Goal: Transaction & Acquisition: Book appointment/travel/reservation

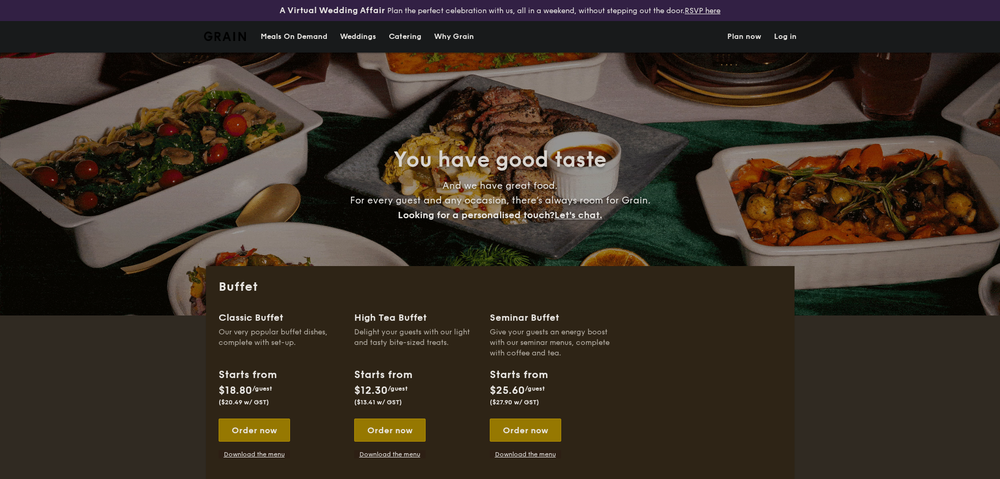
select select
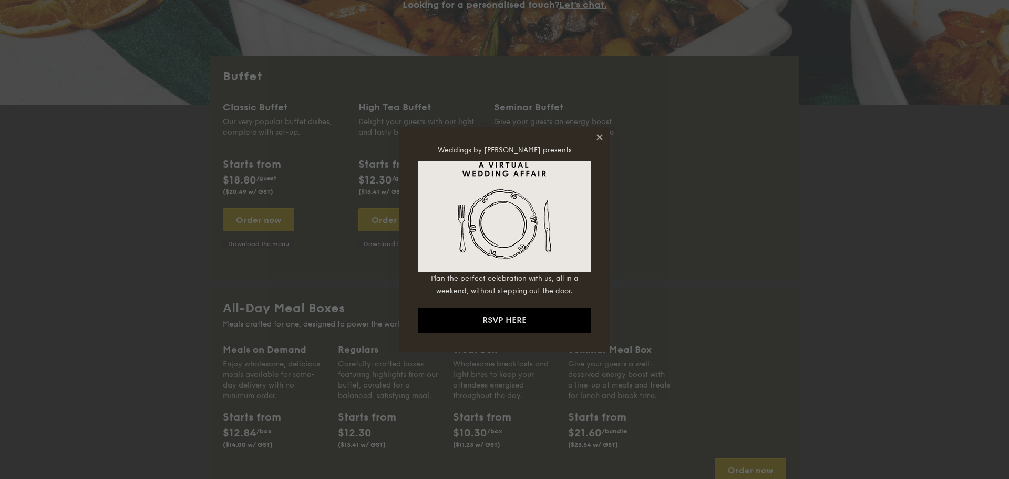
click at [601, 139] on icon at bounding box center [600, 137] width 6 height 6
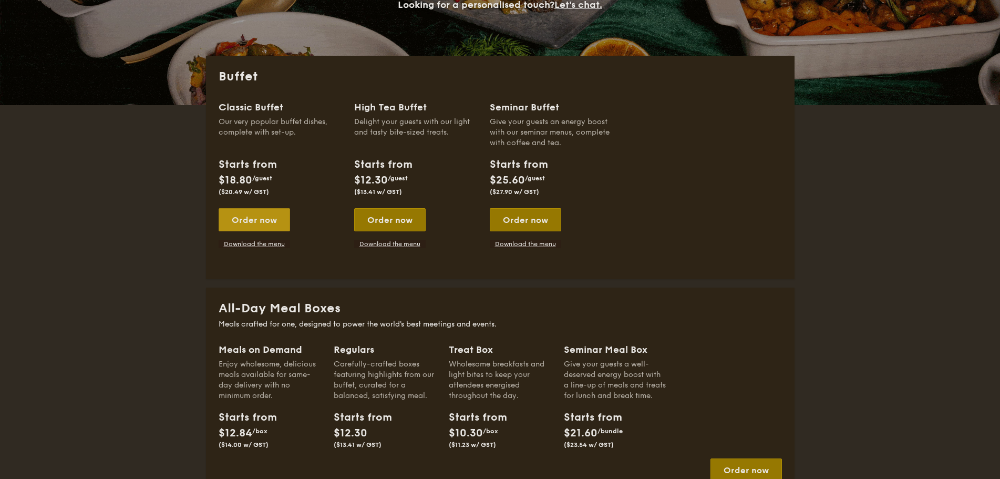
click at [235, 218] on div "Order now" at bounding box center [254, 219] width 71 height 23
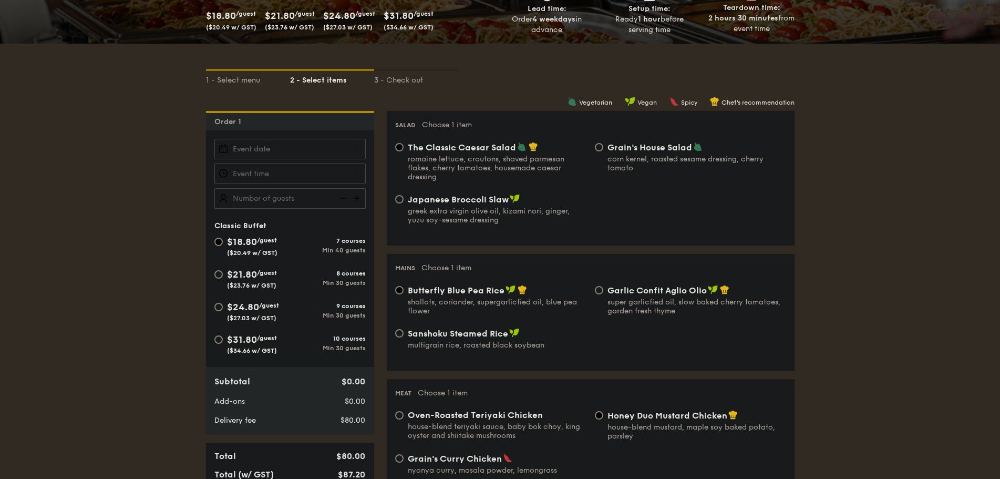
scroll to position [210, 0]
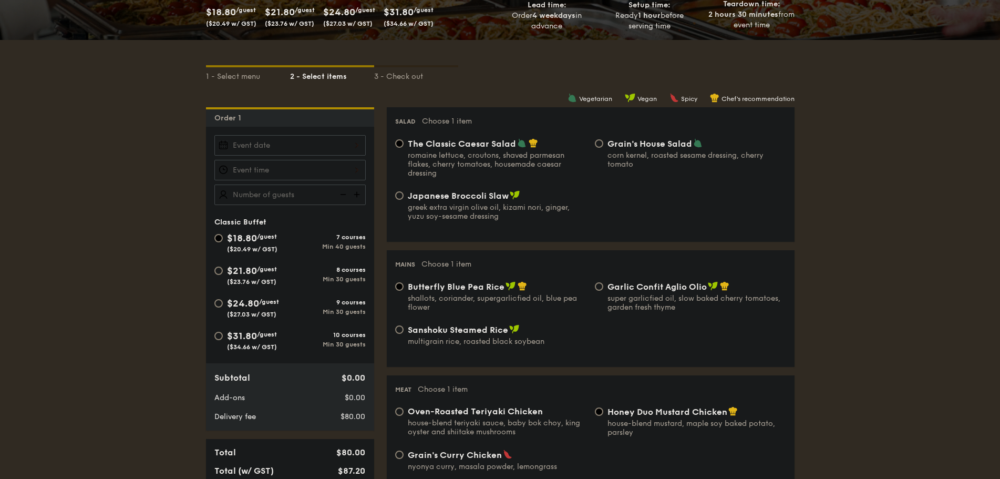
click at [218, 237] on input "$18.80 /guest ($20.49 w/ GST) 7 courses Min 40 guests" at bounding box center [218, 238] width 8 height 8
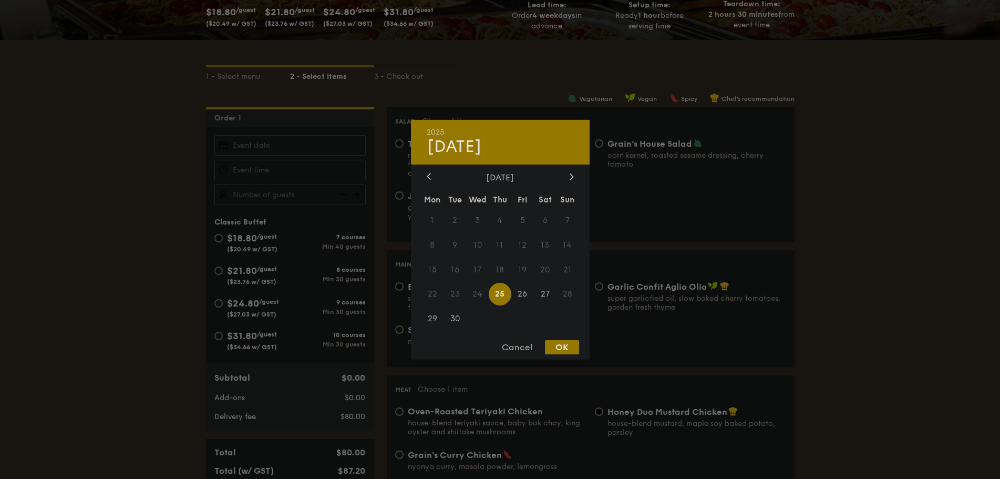
click at [310, 142] on div "2025 Sep [DATE] Tue Wed Thu Fri Sat Sun 1 2 3 4 5 6 7 8 9 10 11 12 13 14 15 16 …" at bounding box center [289, 145] width 151 height 20
click at [568, 180] on div at bounding box center [571, 177] width 9 height 10
click at [527, 241] on span "7" at bounding box center [522, 244] width 23 height 23
click at [558, 344] on div "OK" at bounding box center [562, 347] width 34 height 14
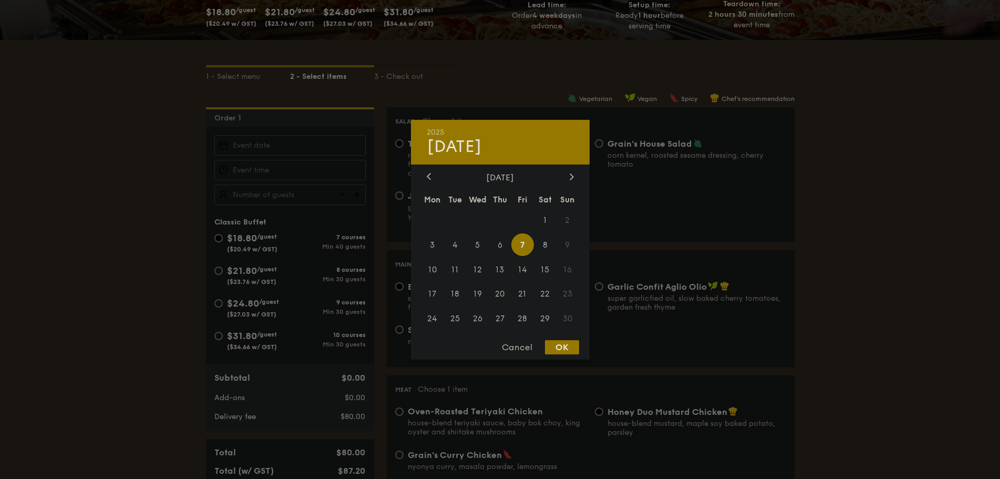
type input "[DATE]"
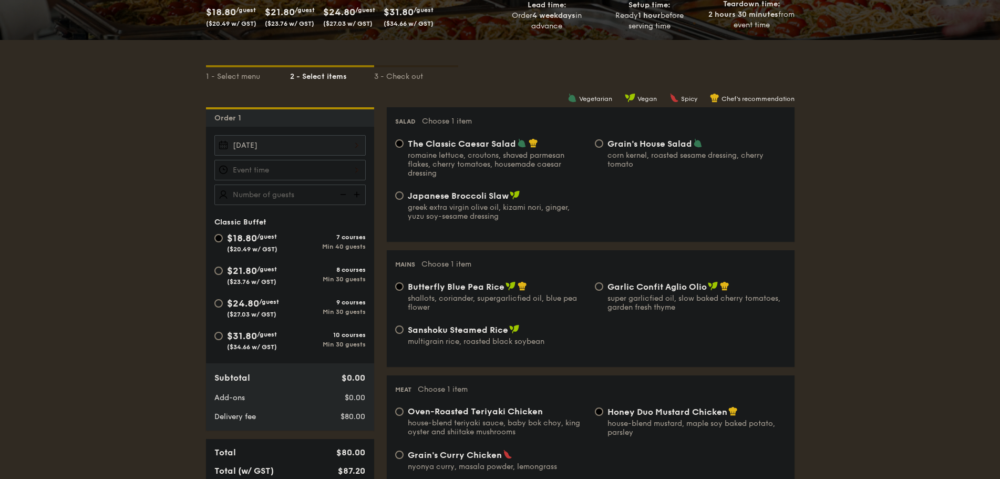
click at [253, 169] on div at bounding box center [289, 170] width 151 height 20
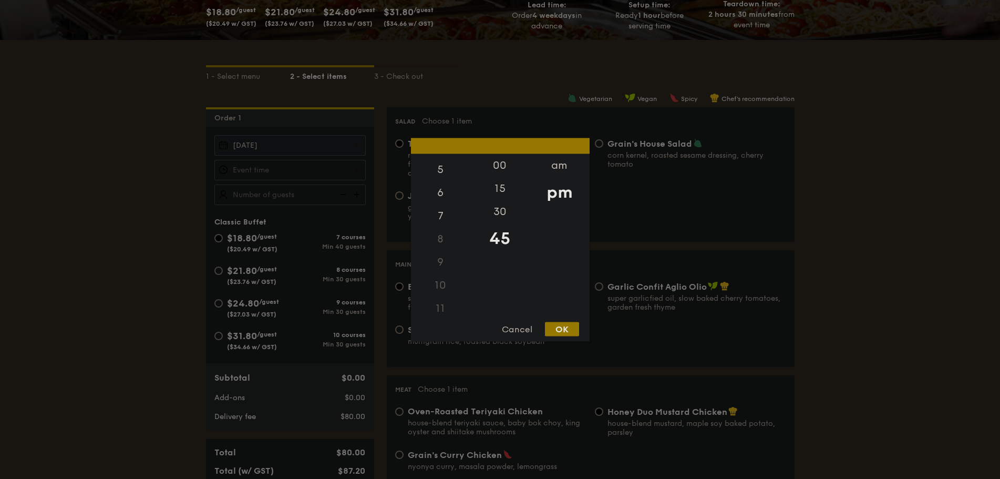
scroll to position [125, 0]
click at [441, 197] on div "6" at bounding box center [440, 190] width 59 height 30
click at [500, 207] on div "30" at bounding box center [499, 215] width 59 height 30
click at [564, 328] on div "OK" at bounding box center [562, 329] width 34 height 14
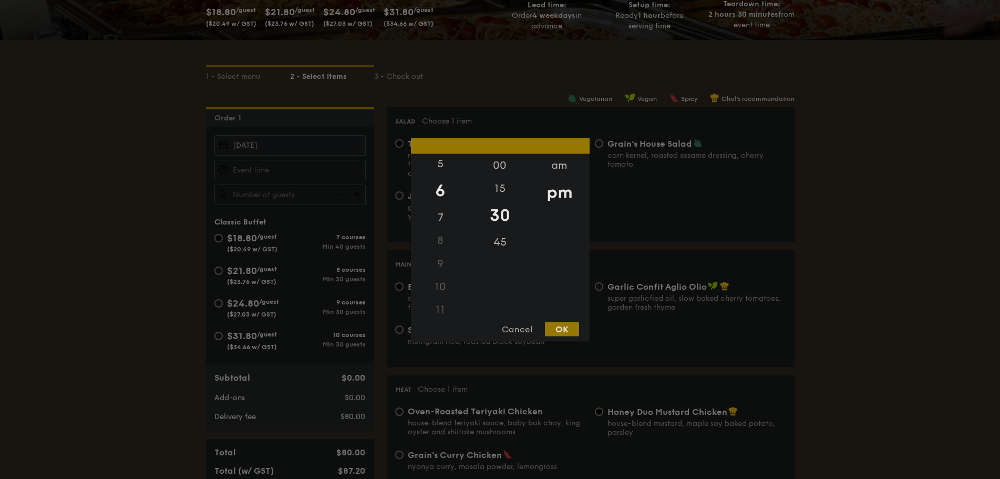
type input "6:30PM"
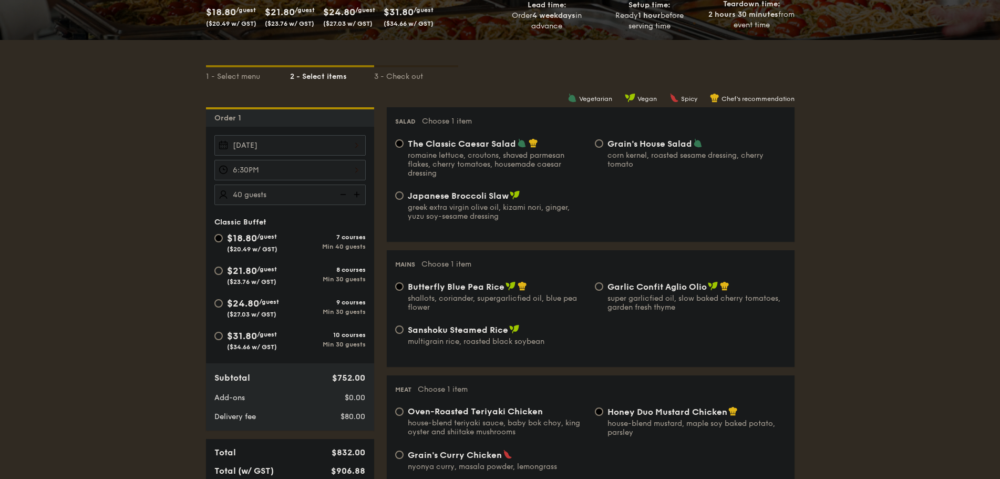
click at [305, 197] on input "40" at bounding box center [289, 194] width 151 height 20
click at [264, 196] on input "40" at bounding box center [289, 194] width 151 height 20
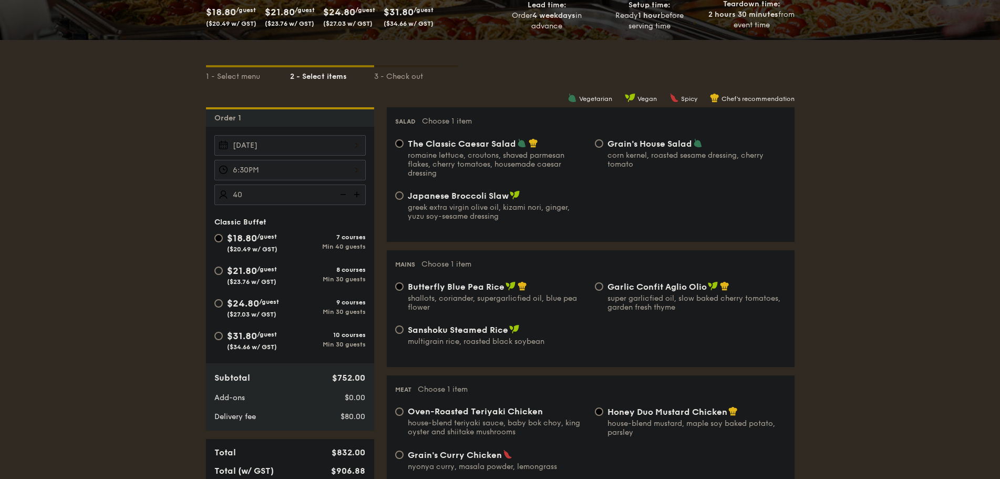
click at [264, 196] on input "40" at bounding box center [289, 194] width 151 height 20
click at [243, 196] on input "40" at bounding box center [289, 194] width 151 height 20
click at [236, 196] on input "40" at bounding box center [289, 194] width 151 height 20
type input "40 guests"
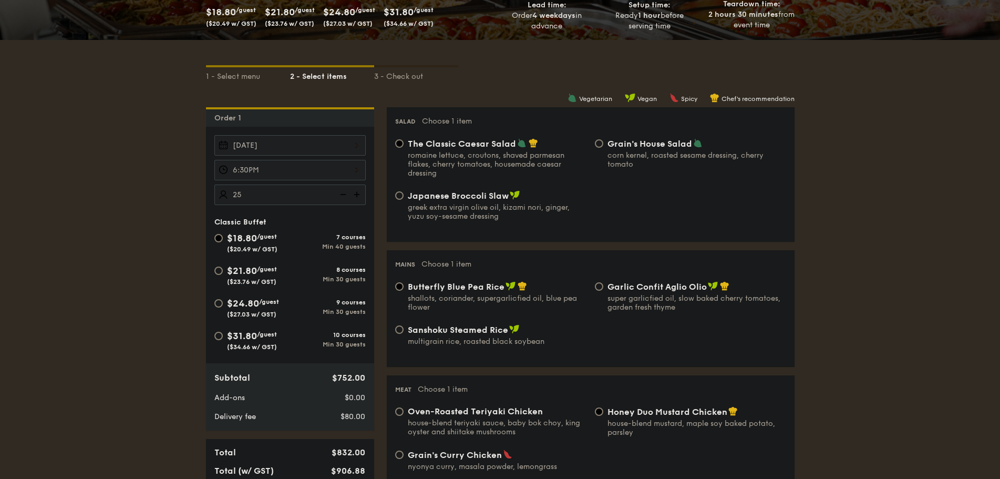
click at [341, 195] on img at bounding box center [342, 194] width 16 height 20
click at [345, 196] on img at bounding box center [342, 194] width 16 height 20
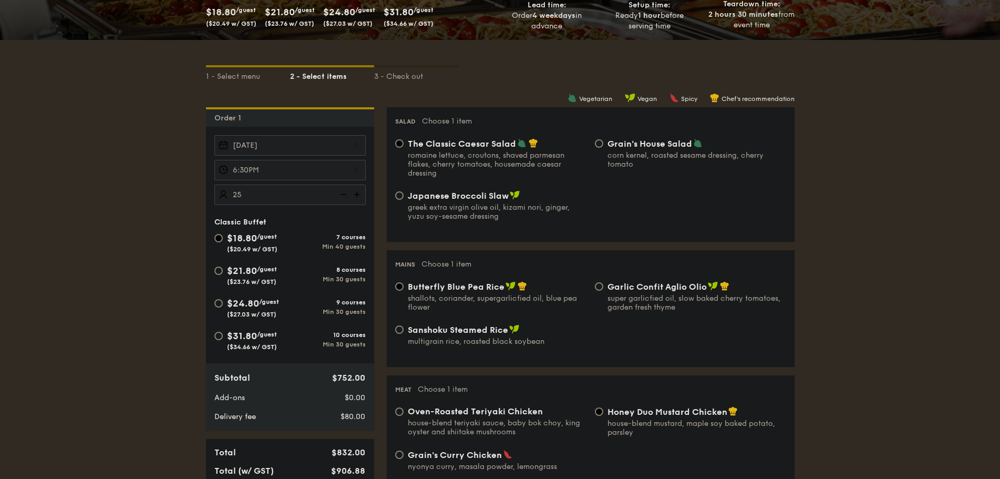
click at [345, 196] on img at bounding box center [342, 194] width 16 height 20
drag, startPoint x: 345, startPoint y: 196, endPoint x: 341, endPoint y: 218, distance: 22.1
click at [345, 197] on img at bounding box center [342, 194] width 16 height 20
click at [344, 198] on img at bounding box center [342, 194] width 16 height 20
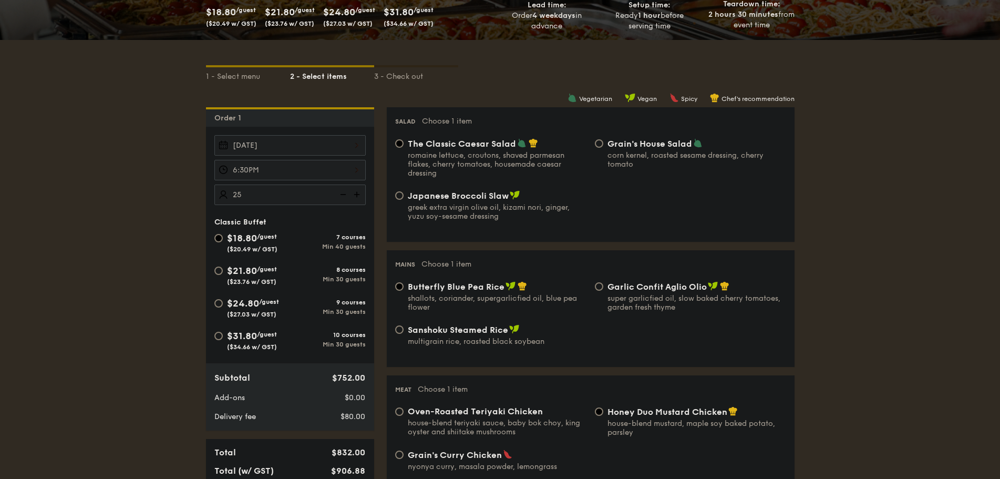
click at [344, 198] on img at bounding box center [342, 194] width 16 height 20
click at [216, 233] on div "$18.80 /guest ($20.49 w/ GST)" at bounding box center [252, 242] width 76 height 22
click at [216, 234] on input "$18.80 /guest ($20.49 w/ GST) 7 courses Min 40 guests" at bounding box center [218, 238] width 8 height 8
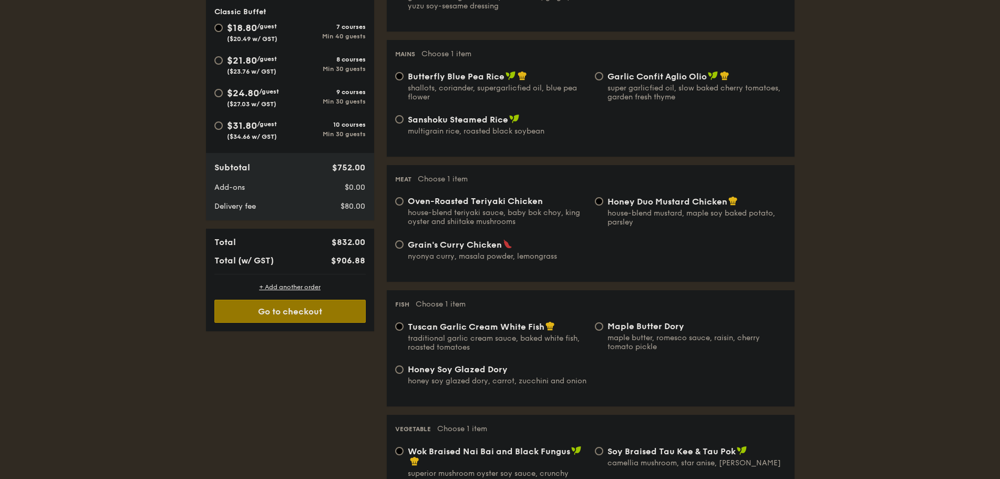
scroll to position [158, 0]
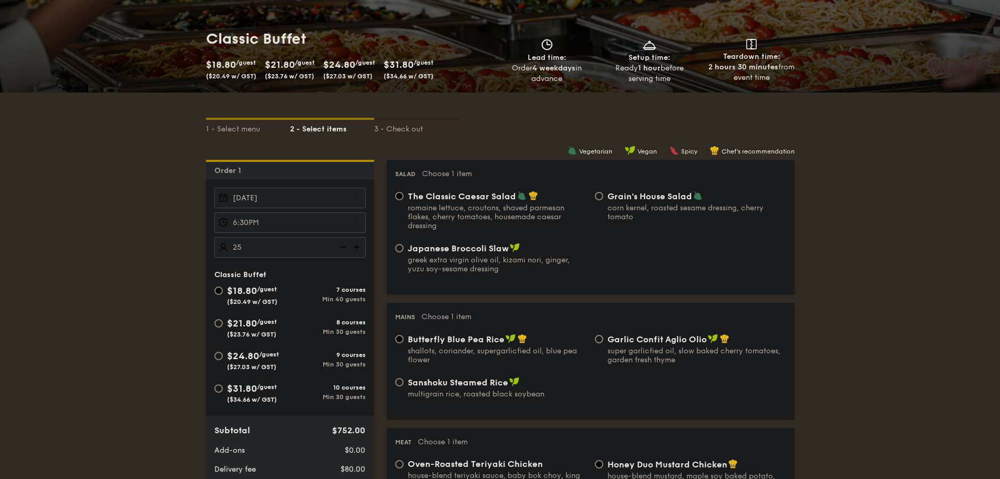
select select
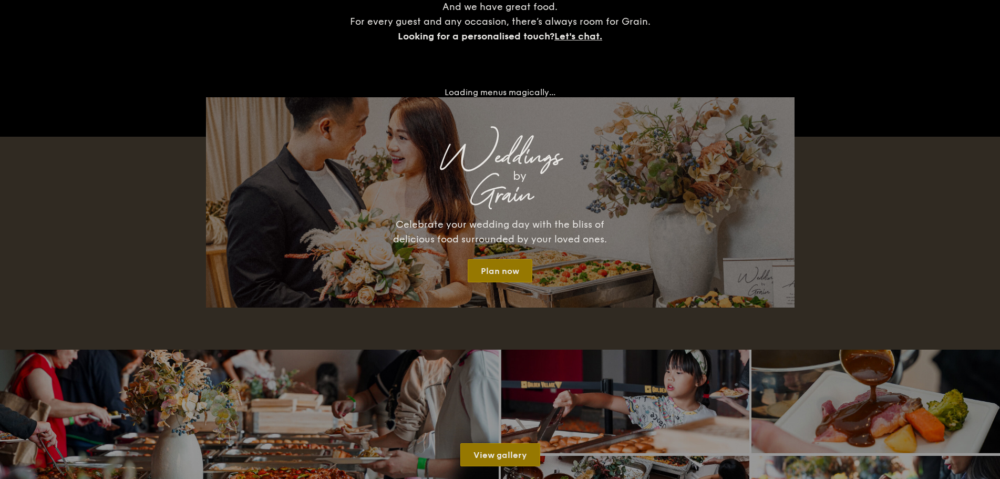
scroll to position [231, 0]
